Goal: Task Accomplishment & Management: Use online tool/utility

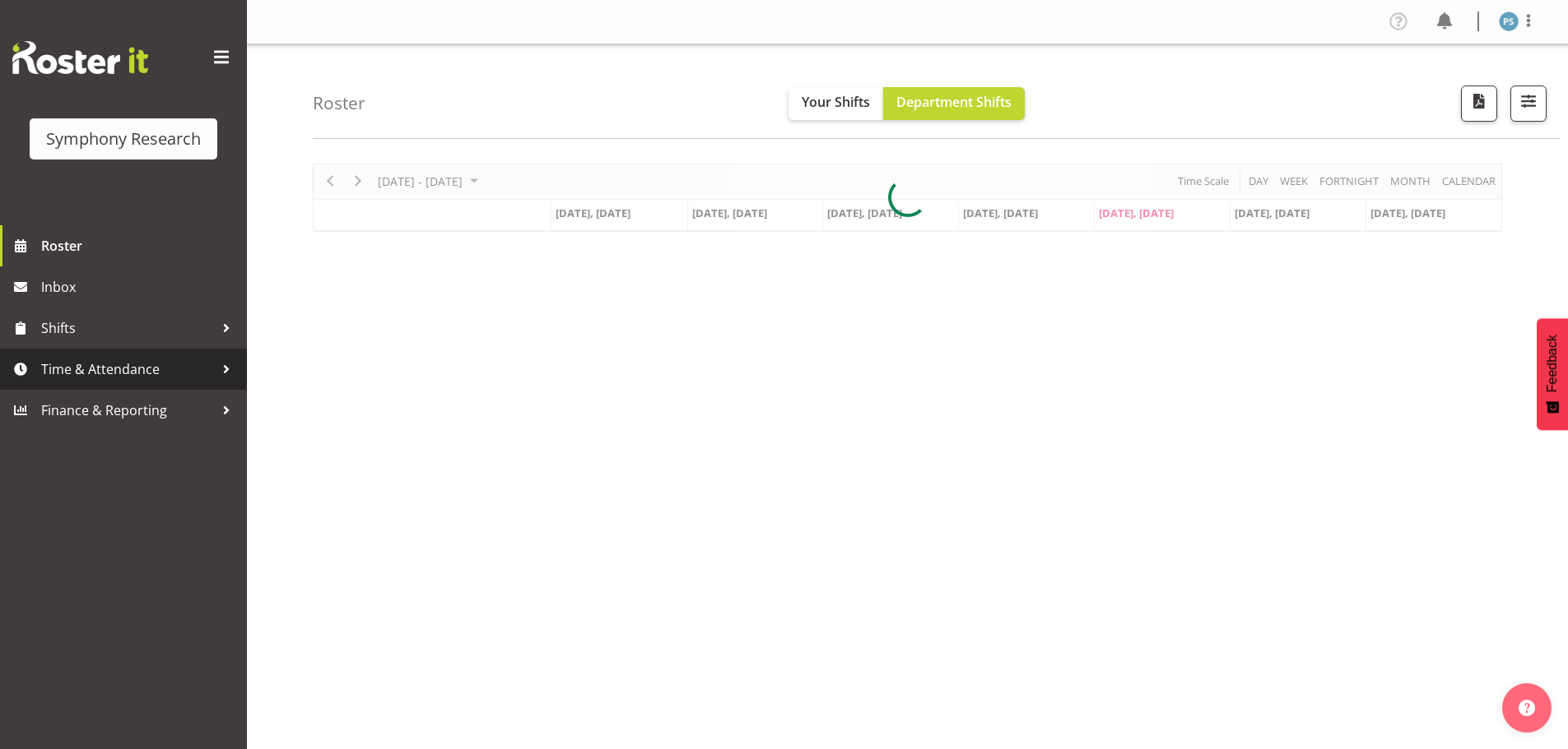
click at [175, 377] on span "Time & Attendance" at bounding box center [127, 369] width 173 height 25
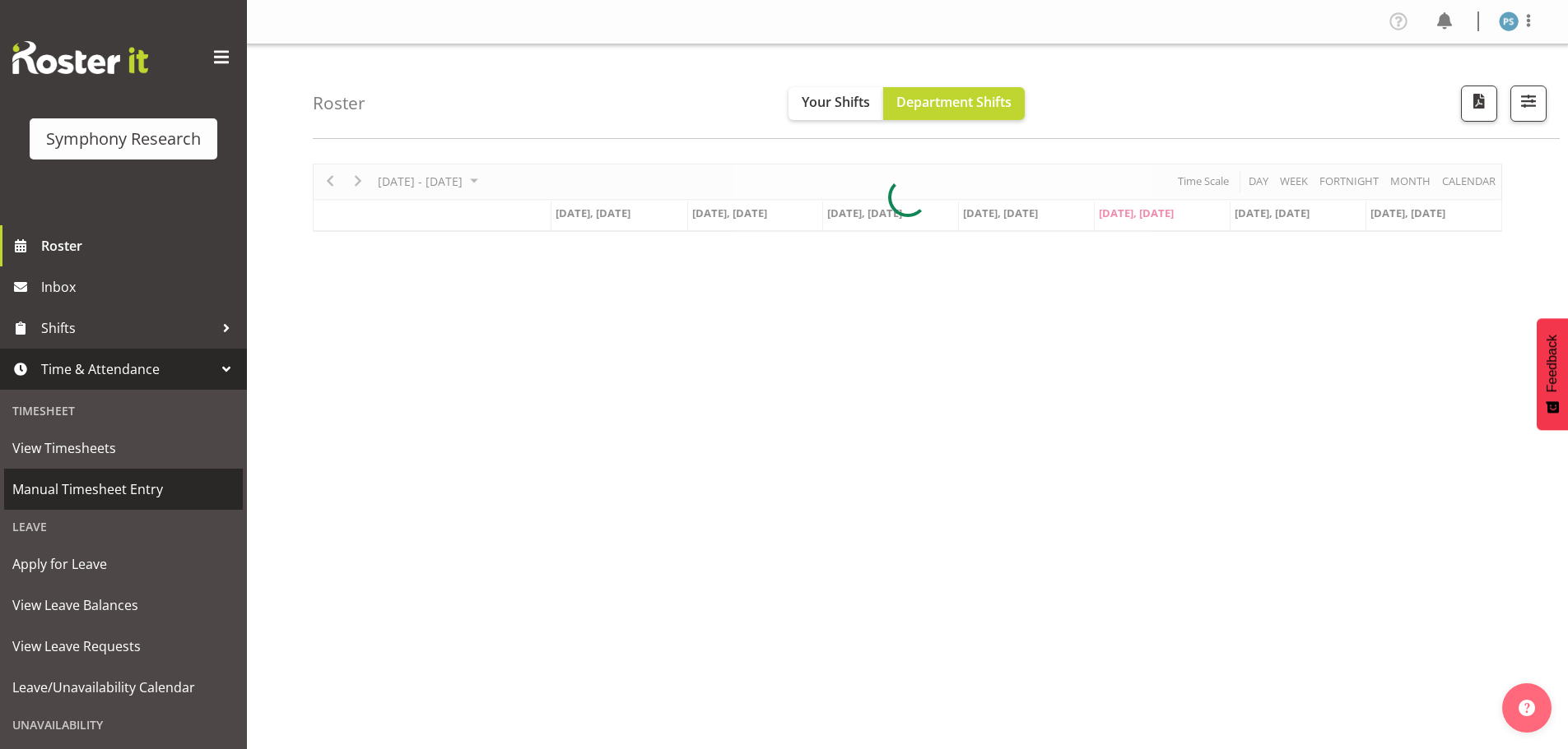
click at [163, 484] on span "Manual Timesheet Entry" at bounding box center [123, 489] width 222 height 25
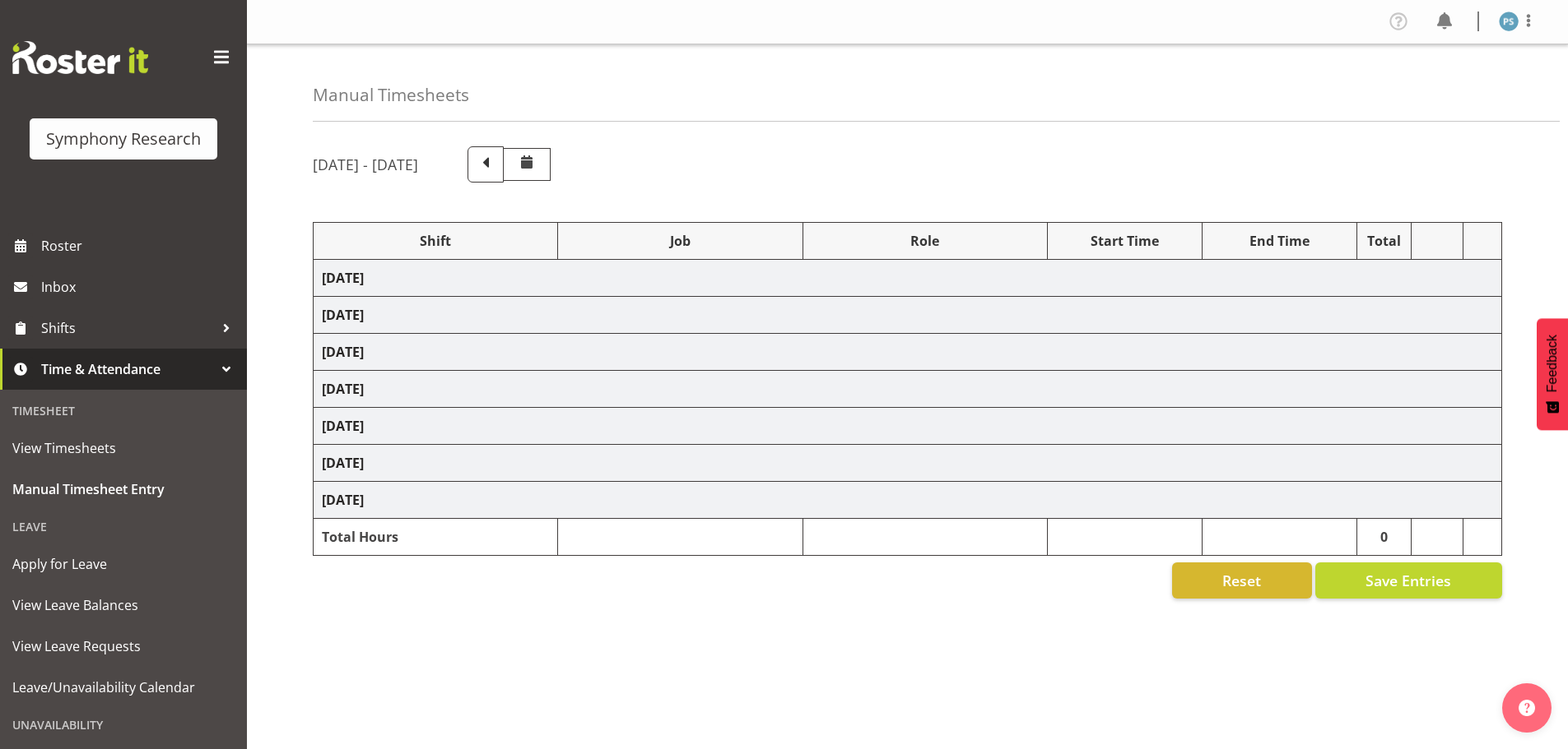
select select "4583"
select select "10527"
select select "4583"
select select "10499"
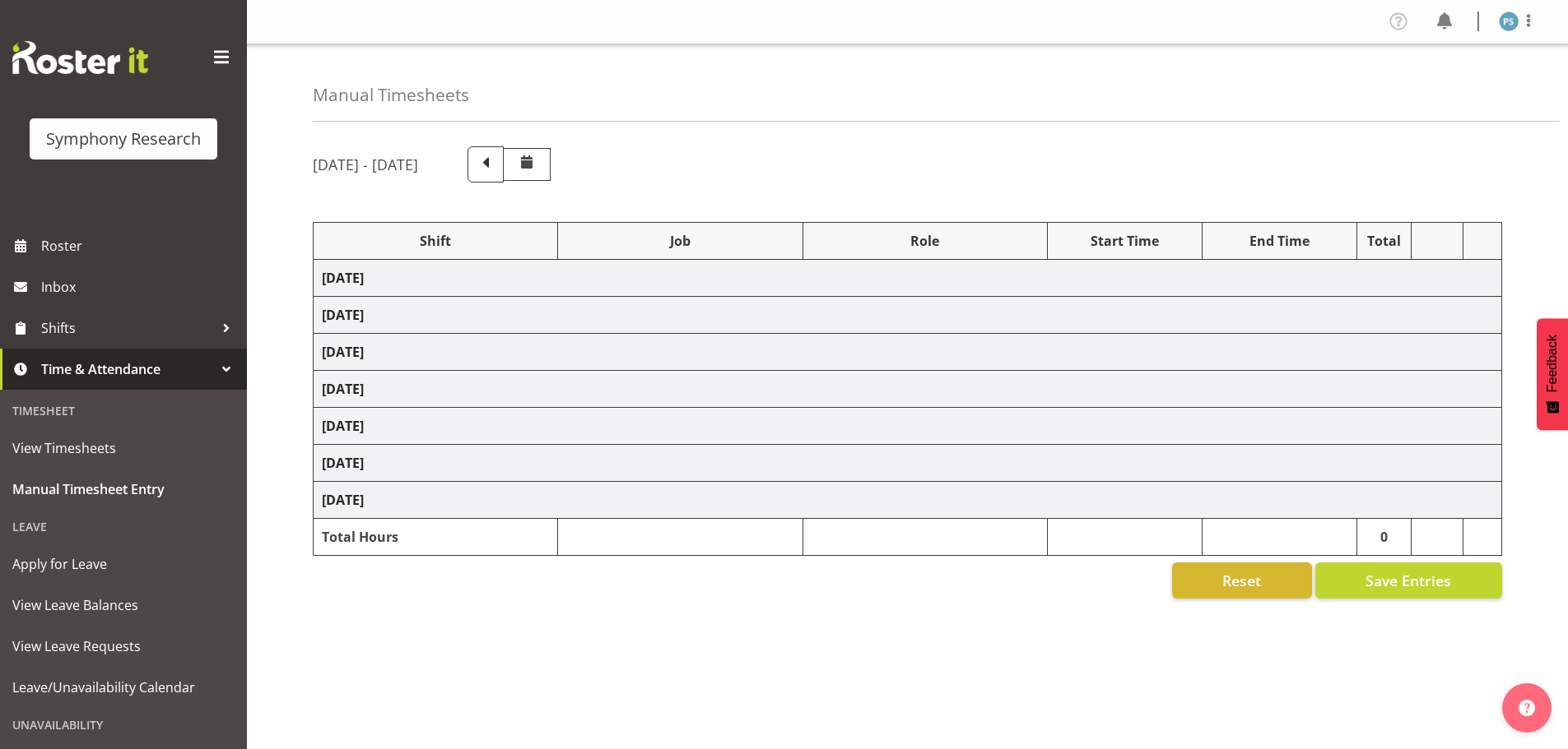
select select "4583"
select select "10527"
select select "4583"
select select "10499"
select select "4583"
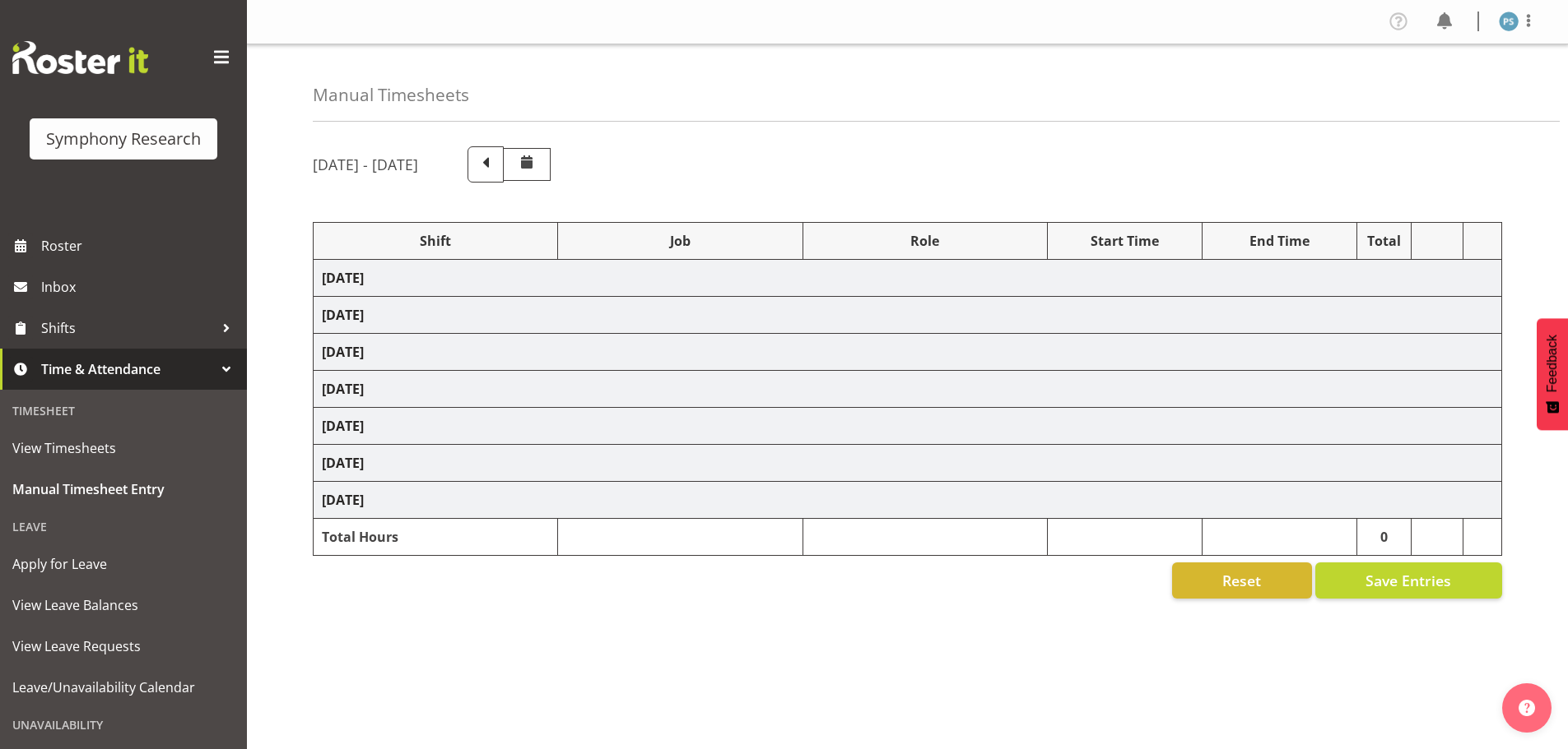
select select "4583"
select select "10527"
select select "4583"
select select "10499"
select select "4583"
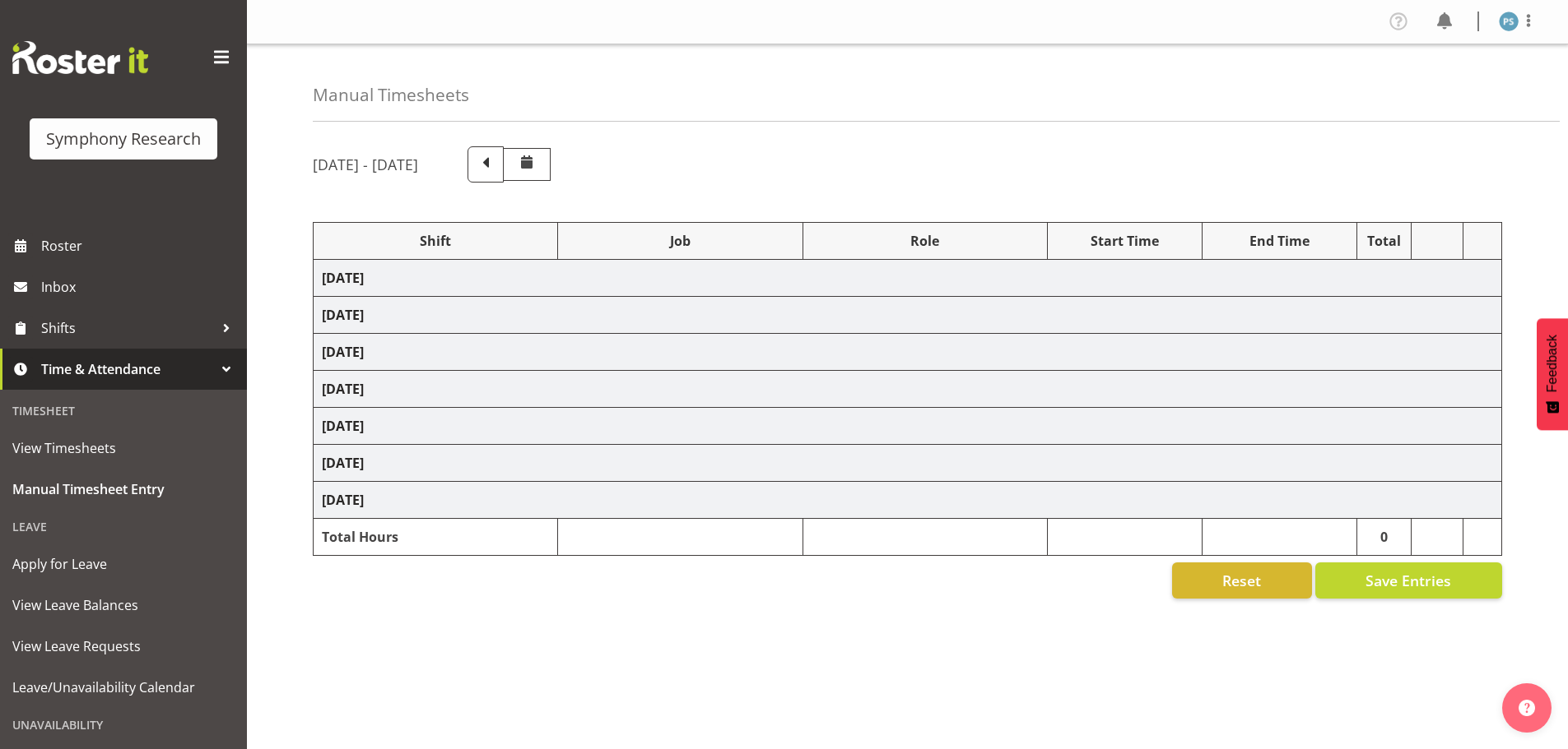
select select "4583"
select select "10527"
select select "4583"
select select "10527"
select select "4583"
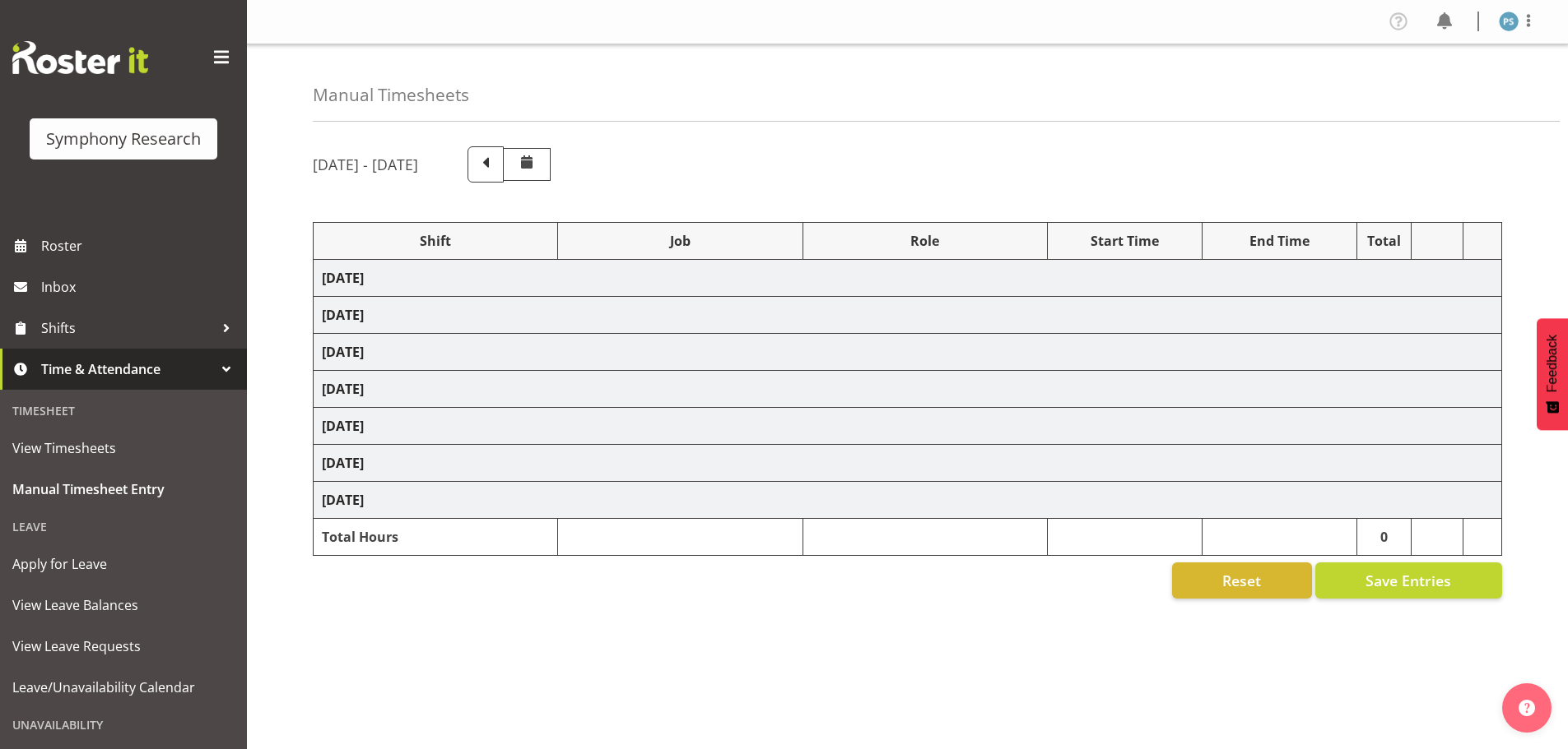
select select "10527"
select select "4583"
select select "10499"
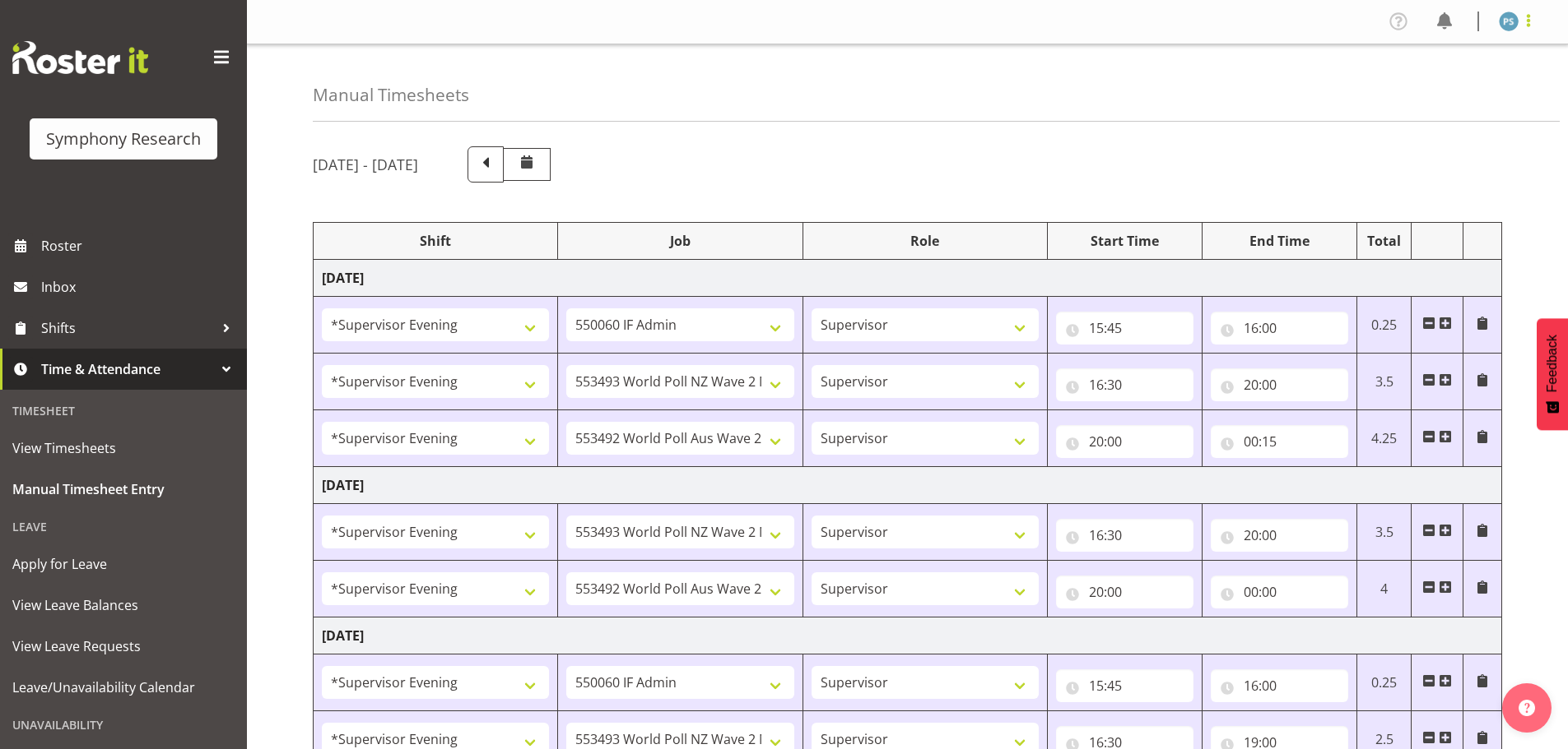
drag, startPoint x: 1527, startPoint y: 23, endPoint x: 1527, endPoint y: 13, distance: 10.0
click at [1528, 13] on span at bounding box center [1529, 21] width 20 height 20
click at [1491, 79] on link "Log Out" at bounding box center [1459, 87] width 158 height 30
